Goal: Task Accomplishment & Management: Complete application form

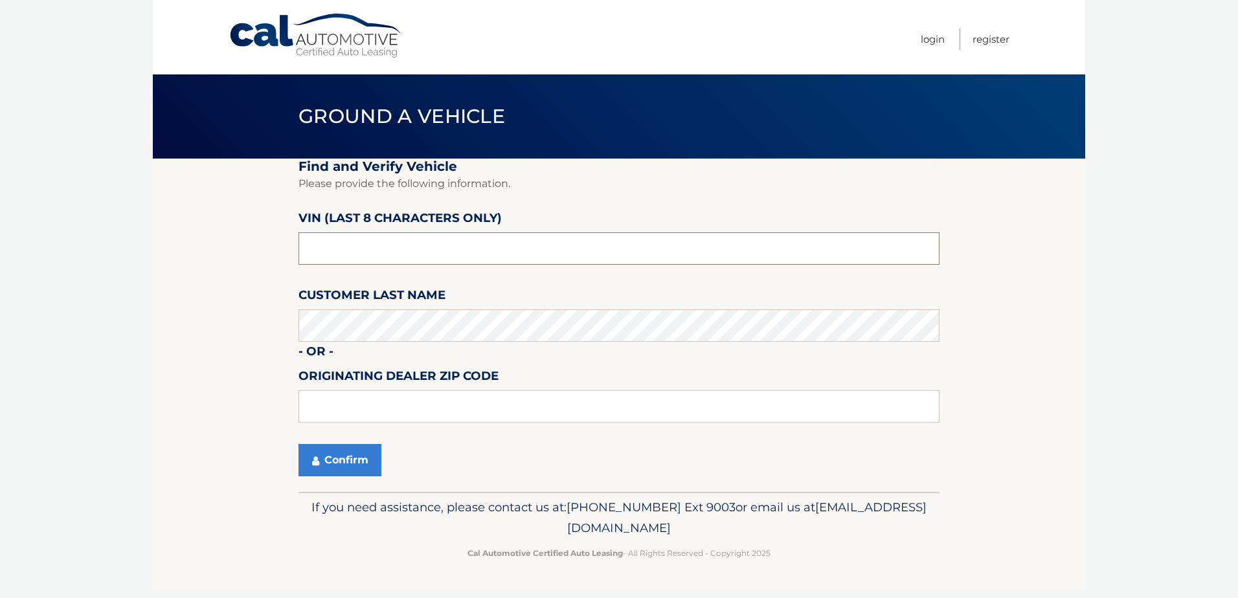
drag, startPoint x: 423, startPoint y: 235, endPoint x: 241, endPoint y: 197, distance: 186.4
click at [336, 234] on input "text" at bounding box center [618, 248] width 641 height 32
type input "nt190043"
click at [345, 462] on button "Confirm" at bounding box center [339, 460] width 83 height 32
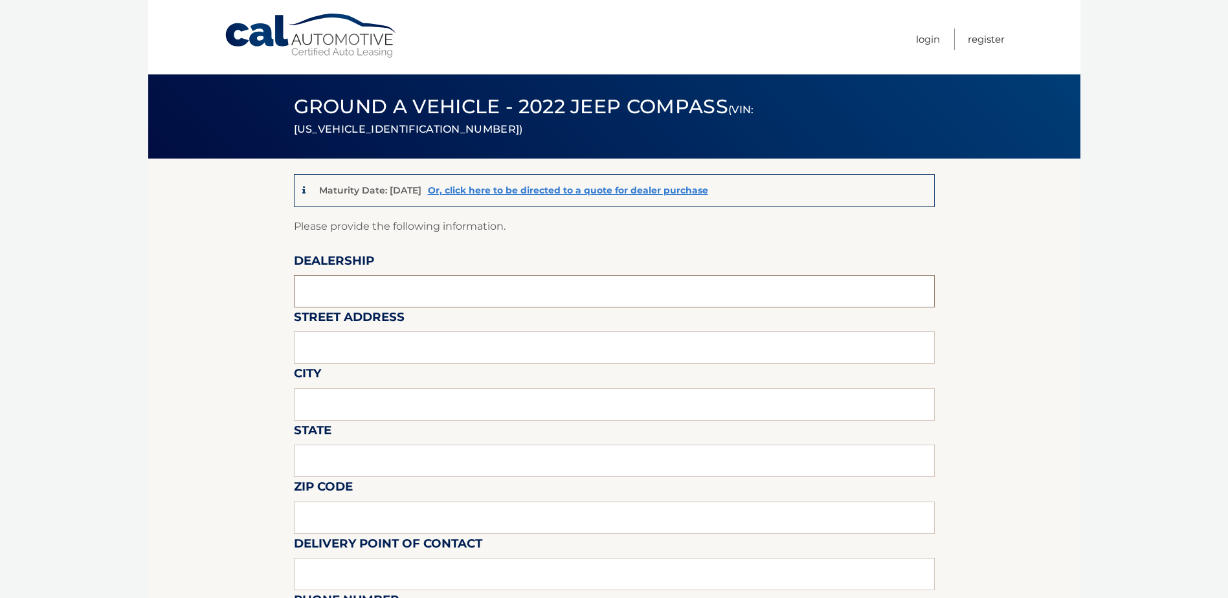
click at [433, 278] on input "text" at bounding box center [614, 291] width 641 height 32
type input "TRANSITOWNE DCJR OF [GEOGRAPHIC_DATA]"
type input "[STREET_ADDRESS]"
type input "ELMA"
type input "NY"
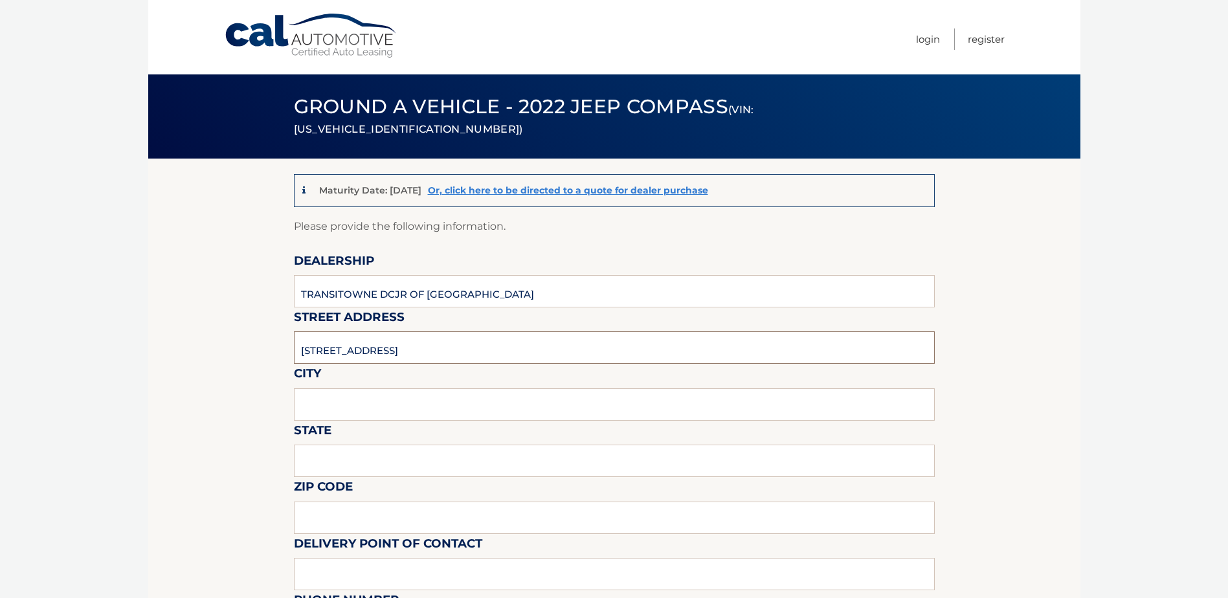
type input "14059"
type input "Travis R Alessi"
type input "7166746400"
type input "talessi@transitowne.com"
type input "Travis R Alessi"
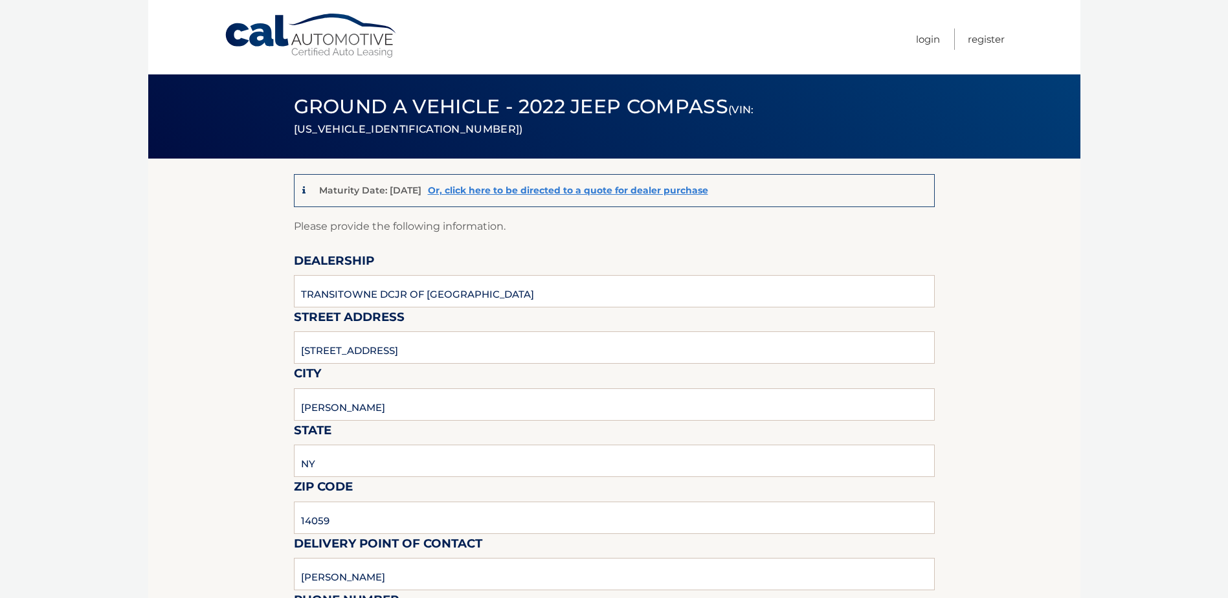
type input "7166746400"
type input "talessi@transitowne.com"
type input "off site storage lot"
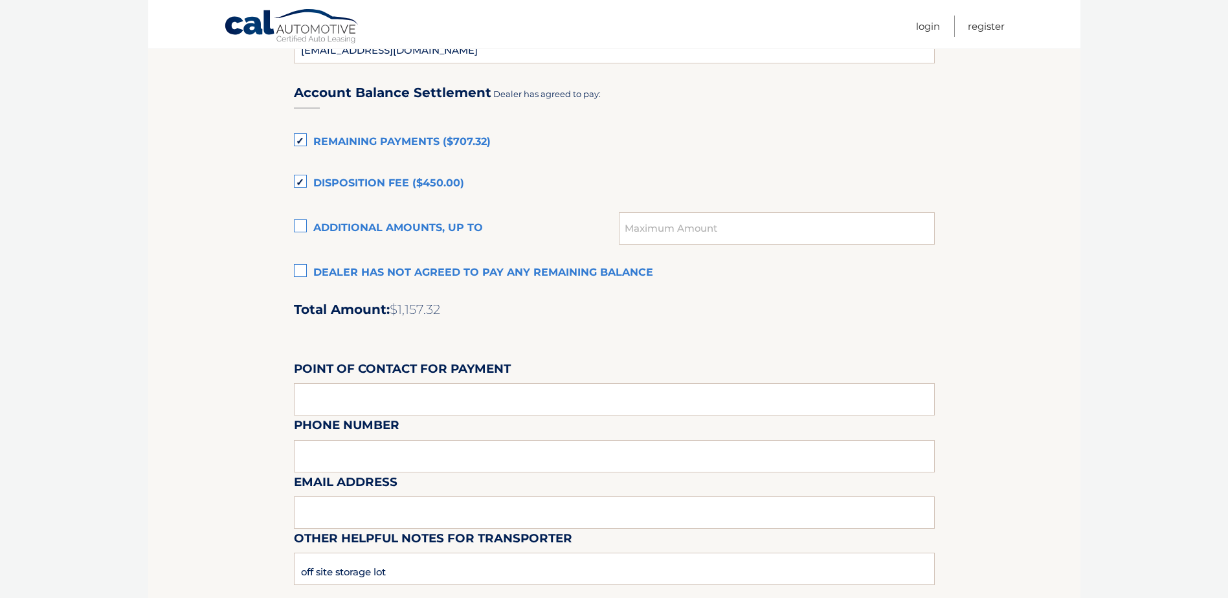
scroll to position [842, 0]
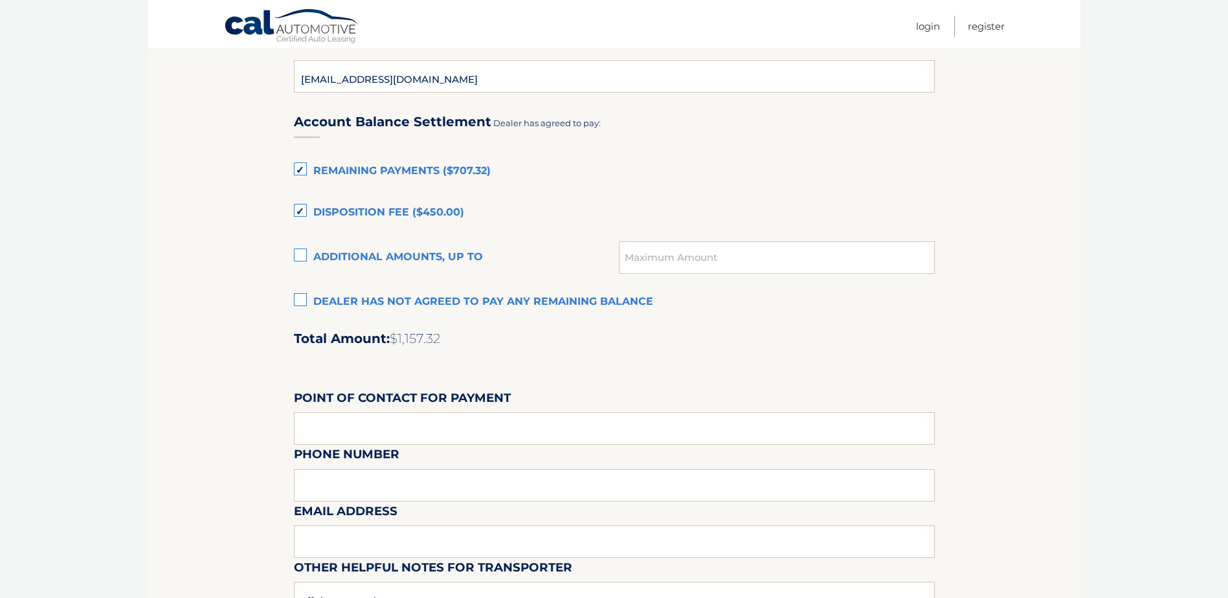
click at [307, 298] on label "Dealer has not agreed to pay any remaining balance" at bounding box center [614, 302] width 641 height 26
click at [0, 0] on input "Dealer has not agreed to pay any remaining balance" at bounding box center [0, 0] width 0 height 0
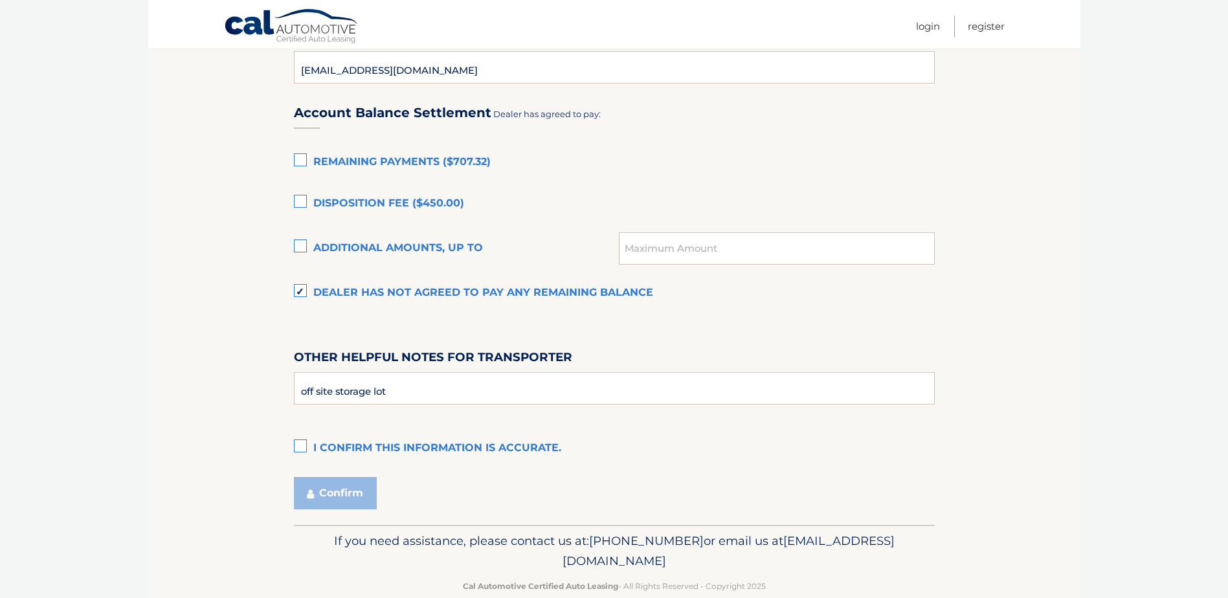
scroll to position [876, 0]
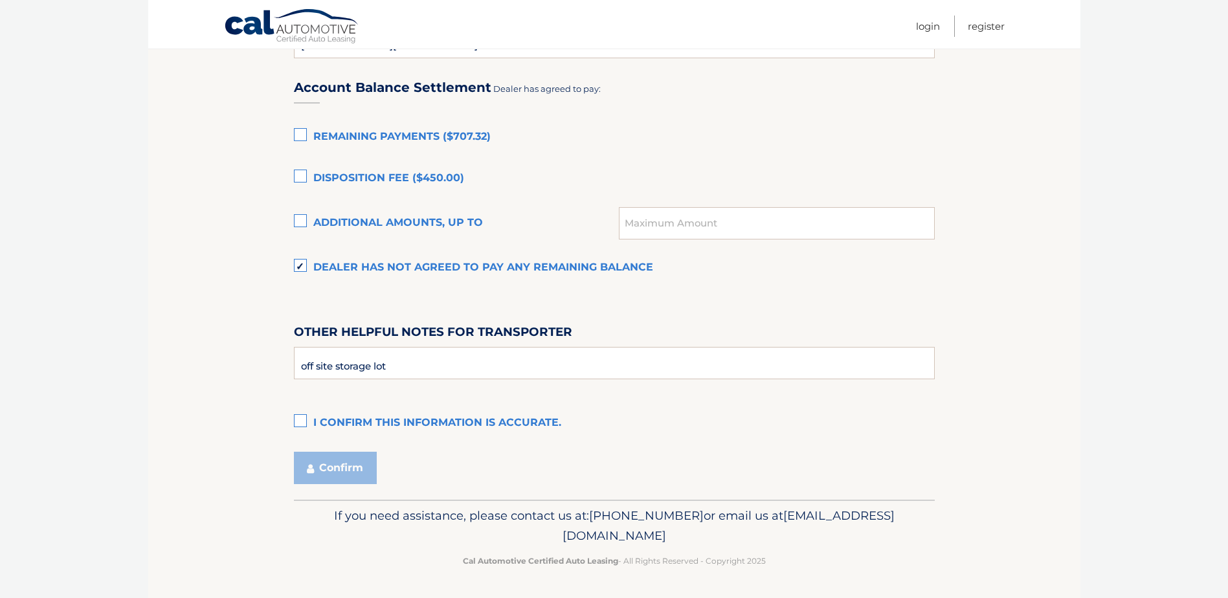
click at [300, 419] on label "I confirm this information is accurate." at bounding box center [614, 423] width 641 height 26
click at [0, 0] on input "I confirm this information is accurate." at bounding box center [0, 0] width 0 height 0
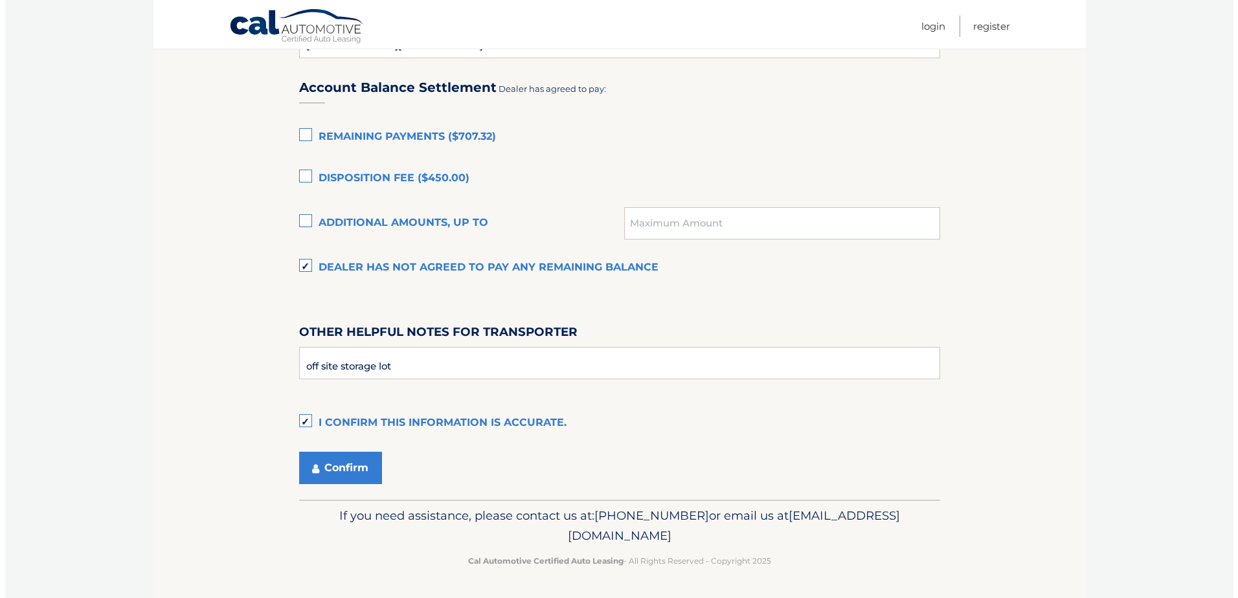
scroll to position [811, 0]
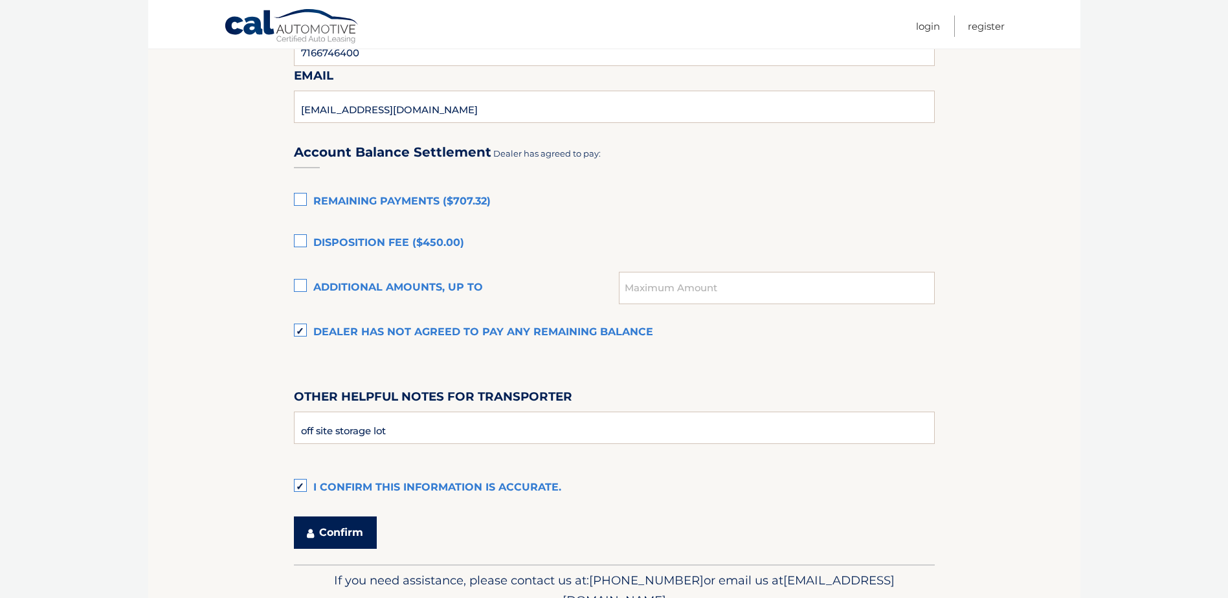
click at [350, 535] on button "Confirm" at bounding box center [335, 533] width 83 height 32
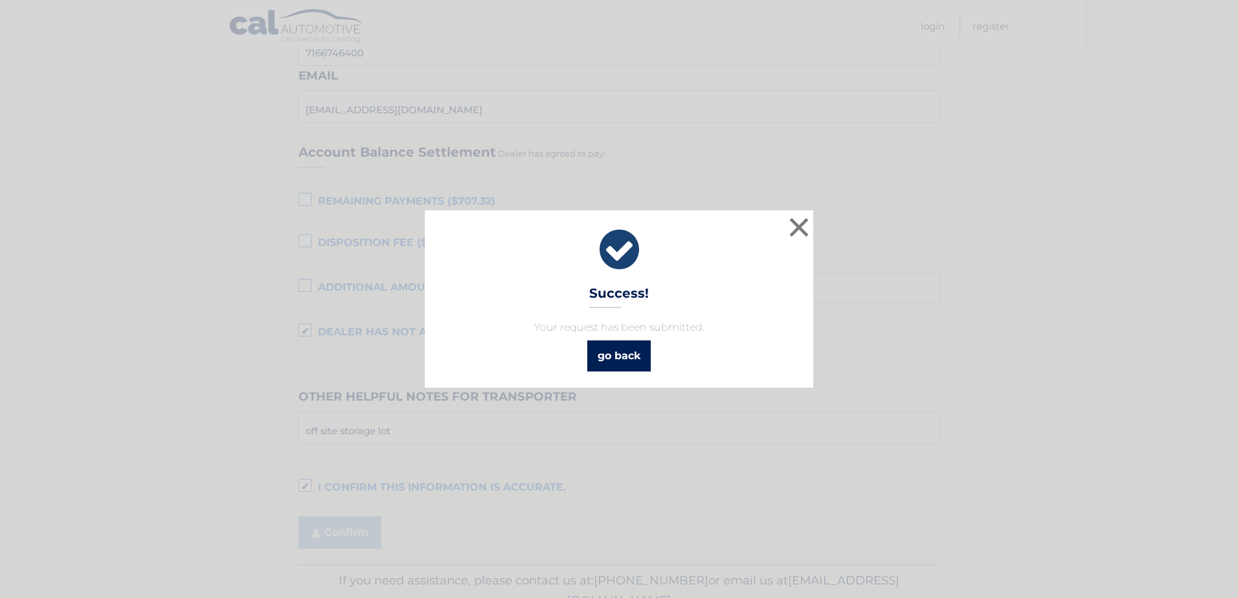
click at [626, 357] on link "go back" at bounding box center [618, 355] width 63 height 31
